Goal: Task Accomplishment & Management: Understand process/instructions

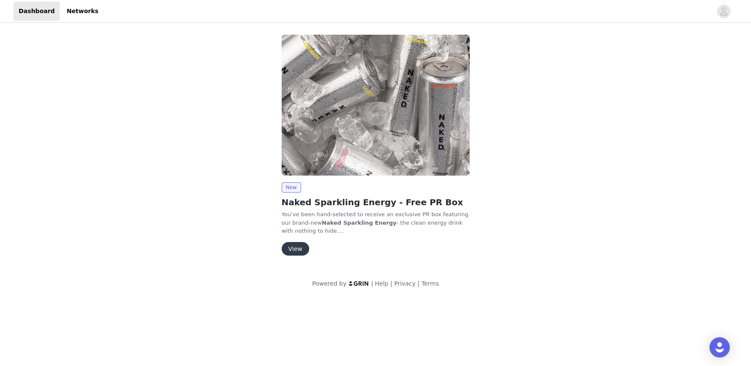
click at [310, 250] on div "View" at bounding box center [376, 249] width 188 height 14
click at [304, 252] on button "View" at bounding box center [296, 249] width 28 height 14
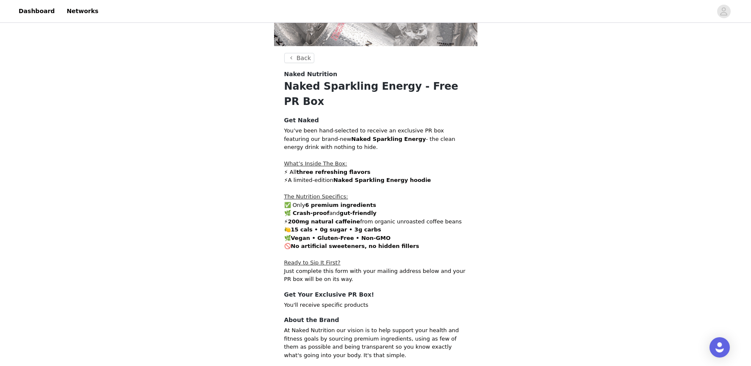
scroll to position [166, 0]
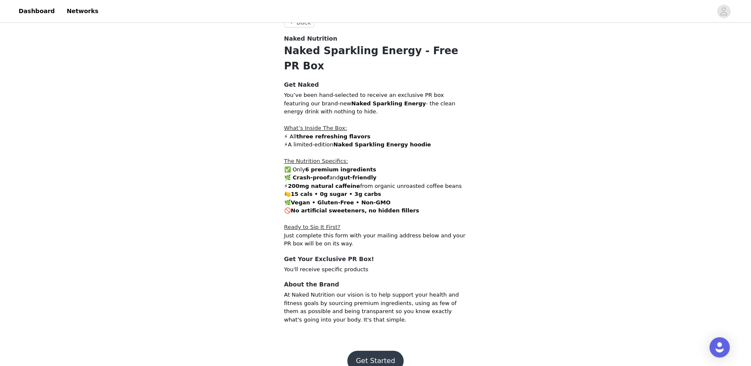
click at [369, 351] on button "Get Started" at bounding box center [375, 361] width 56 height 20
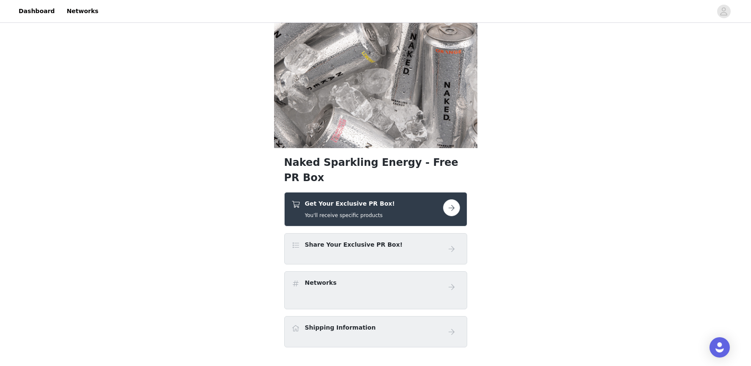
scroll to position [67, 0]
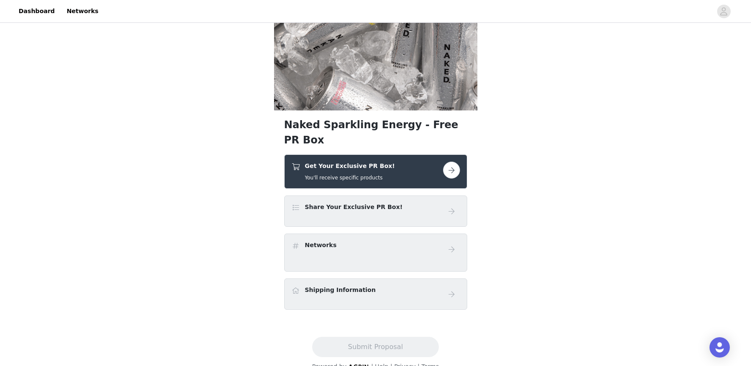
click at [452, 162] on button "button" at bounding box center [451, 170] width 17 height 17
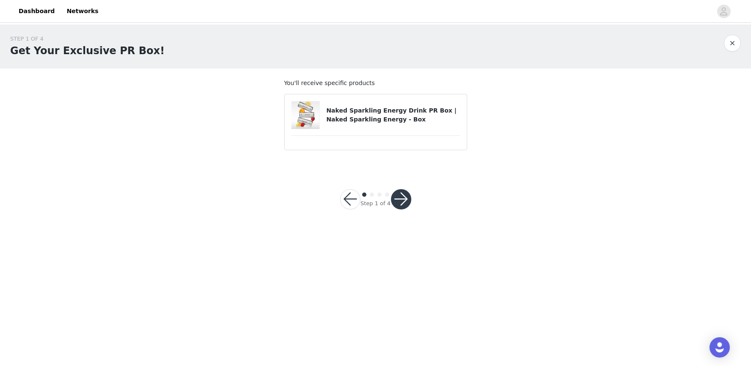
click at [401, 198] on button "button" at bounding box center [401, 199] width 20 height 20
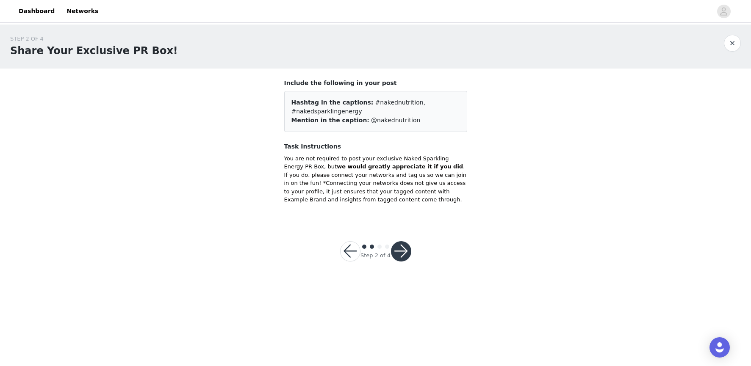
click at [402, 252] on button "button" at bounding box center [401, 251] width 20 height 20
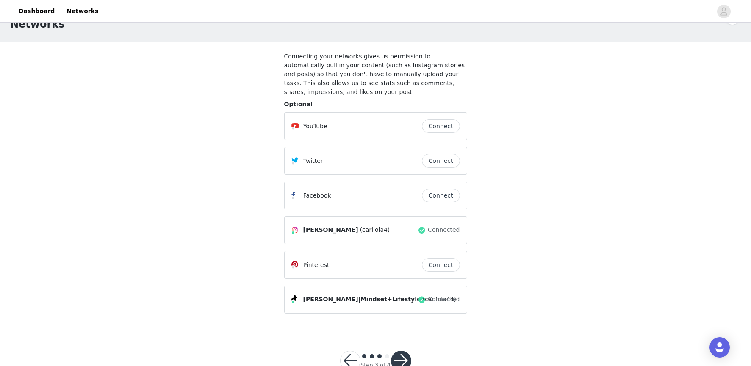
scroll to position [56, 0]
